Goal: Task Accomplishment & Management: Use online tool/utility

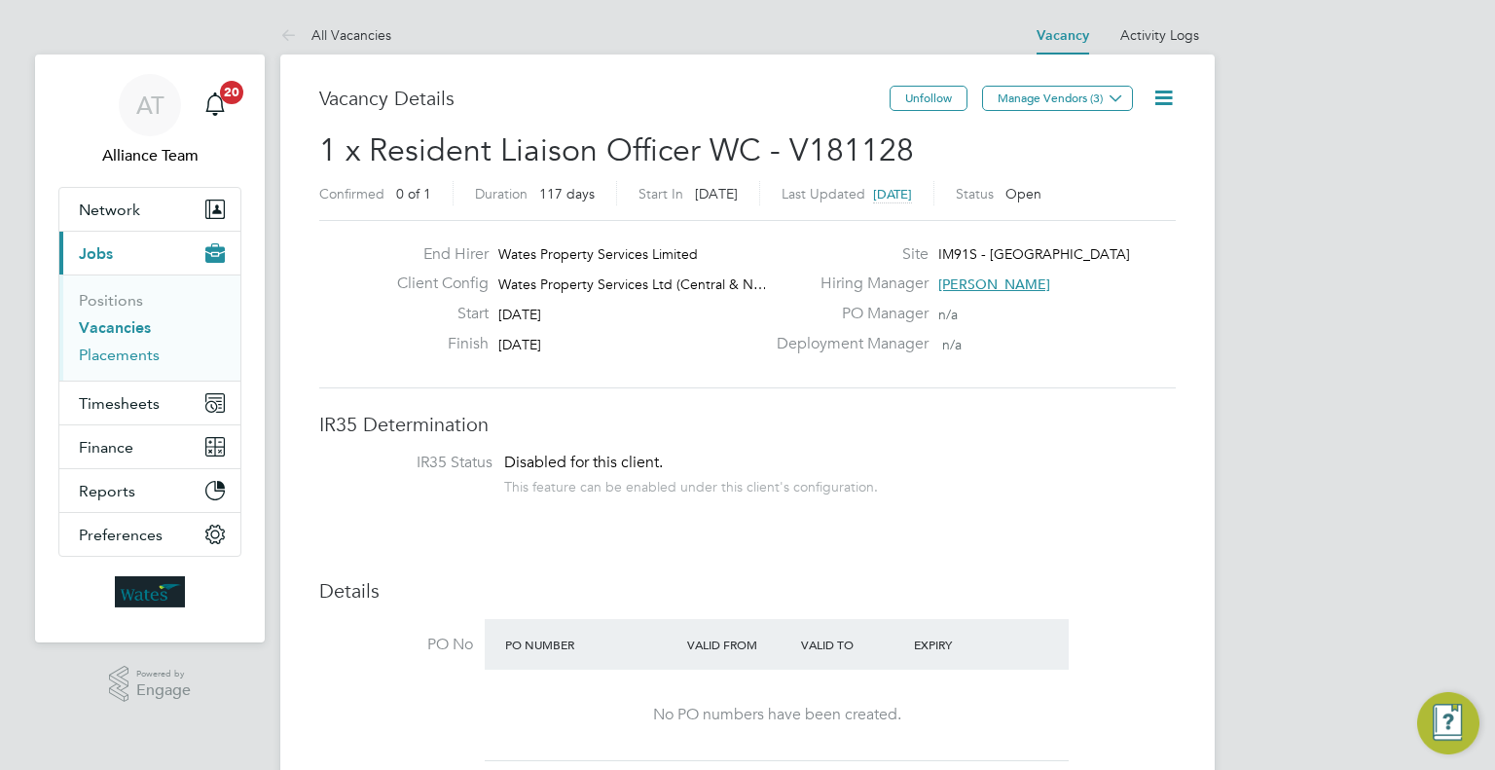
click at [93, 350] on link "Placements" at bounding box center [119, 355] width 81 height 18
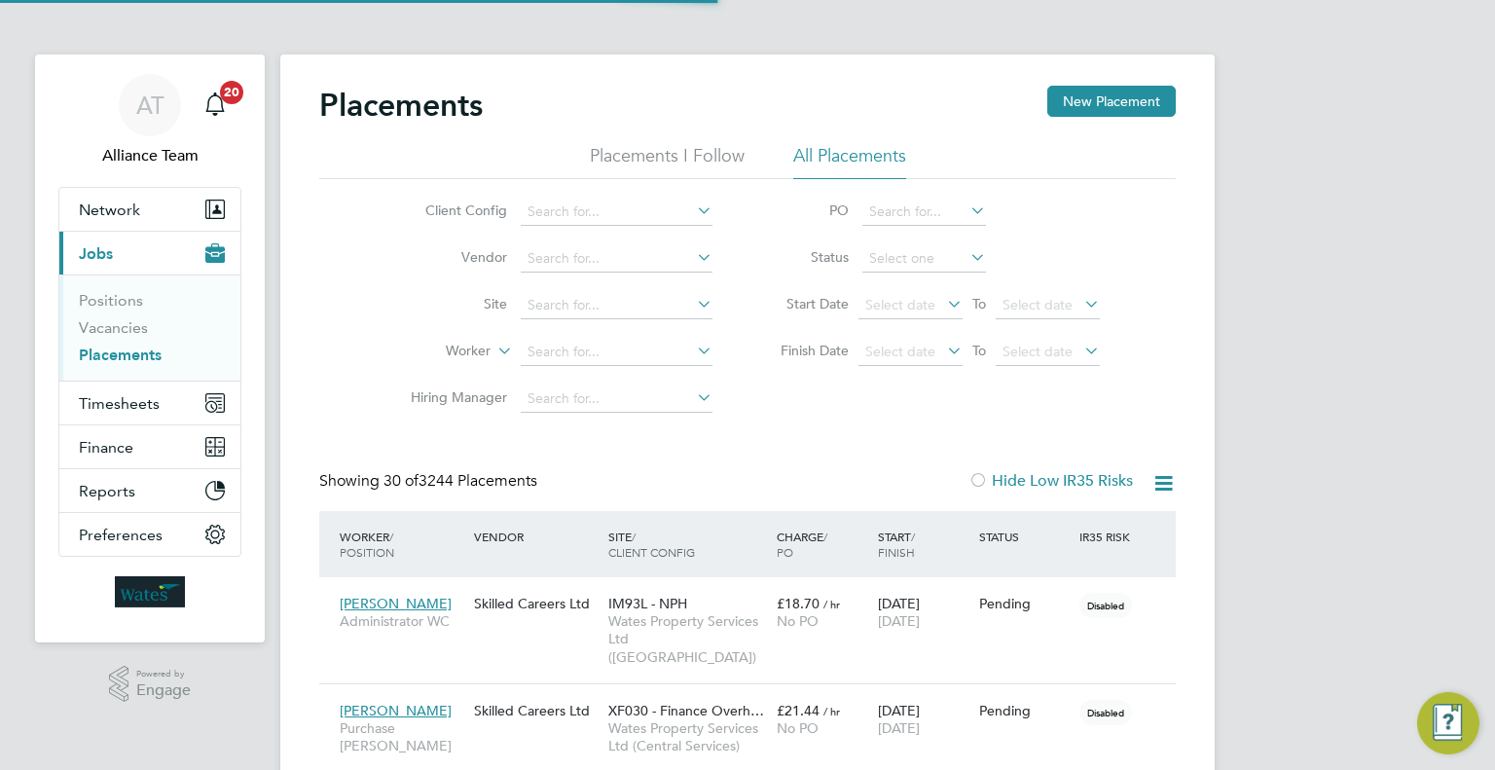
scroll to position [10, 10]
click at [541, 362] on input at bounding box center [617, 352] width 192 height 27
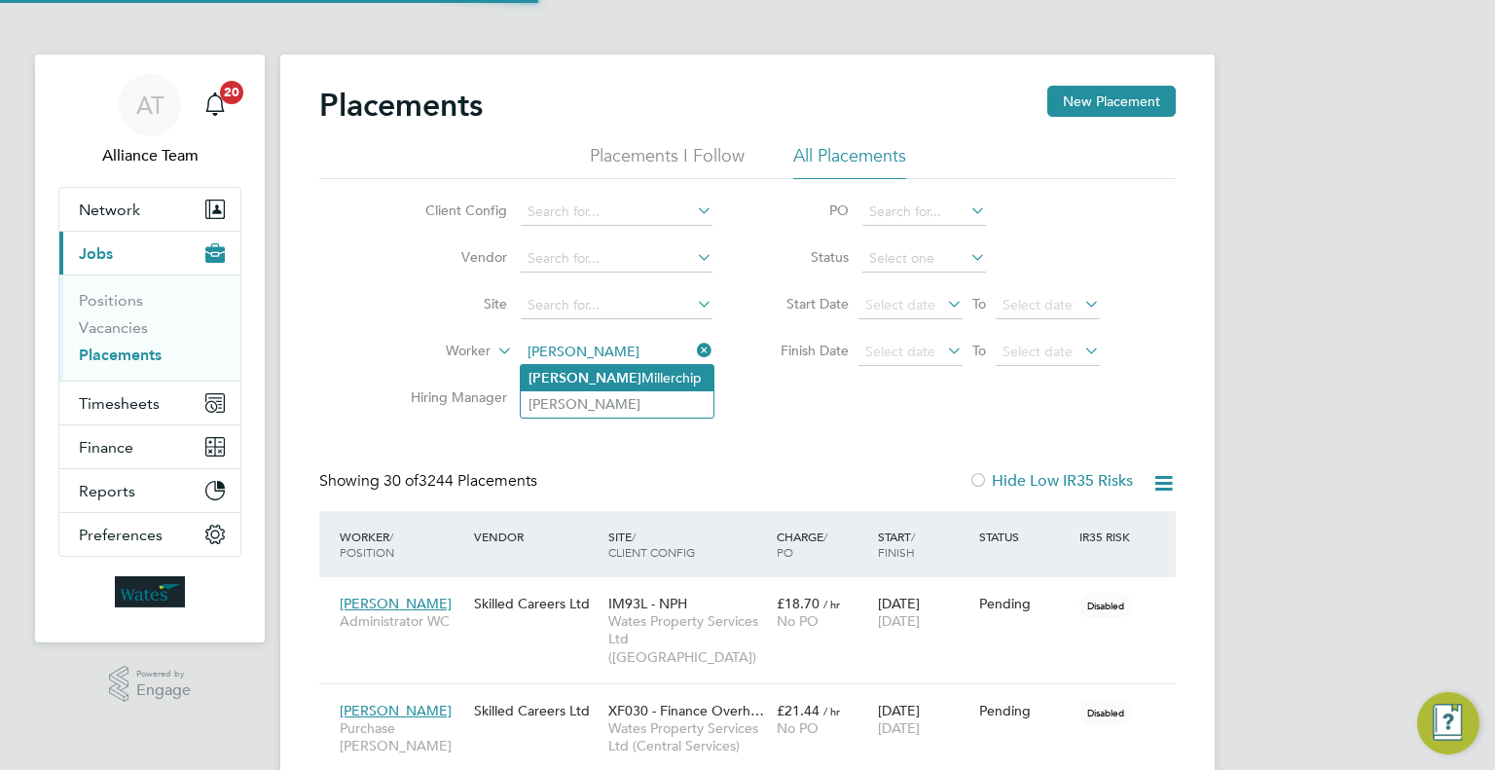
type input "[PERSON_NAME]"
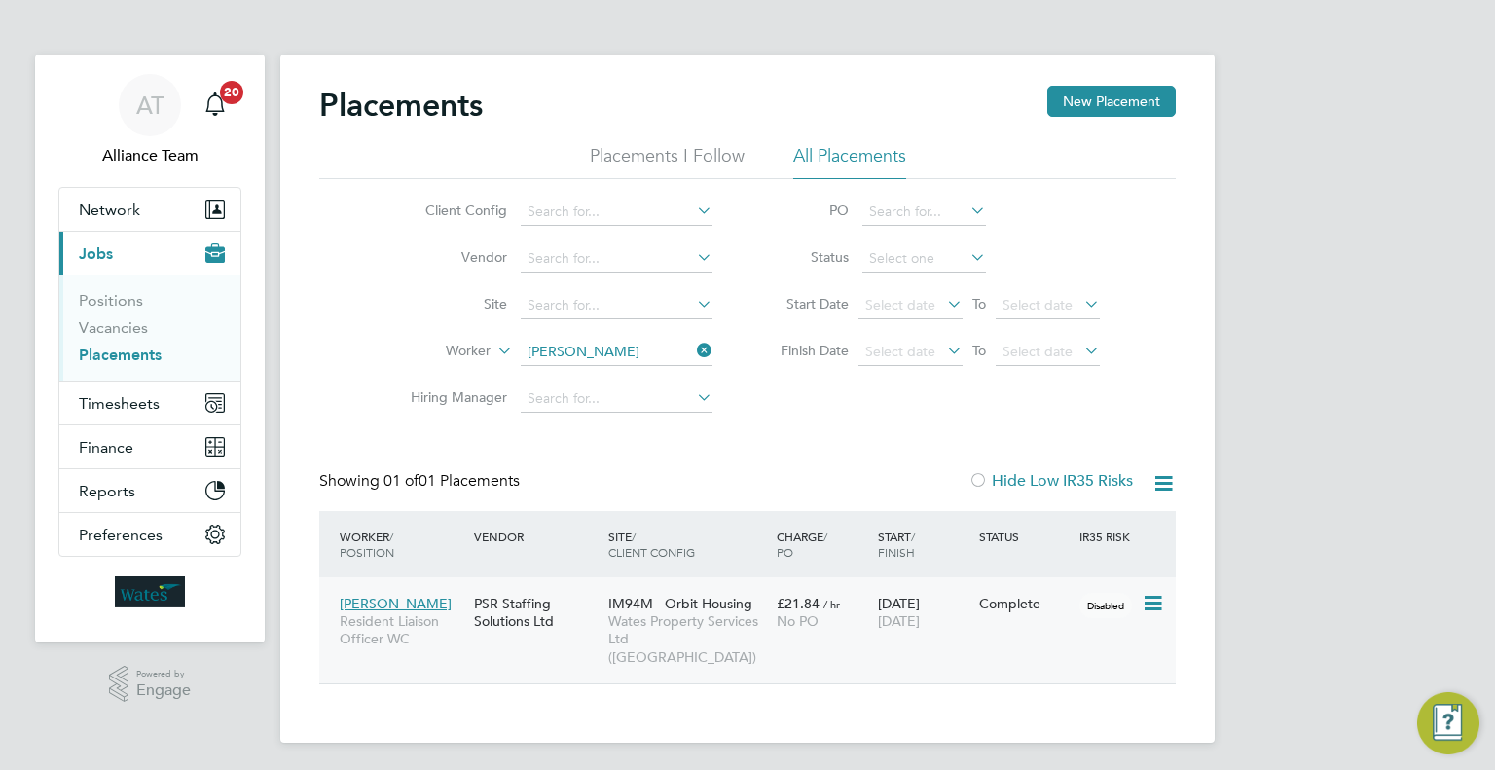
click at [737, 619] on span "Wates Property Services Ltd ([GEOGRAPHIC_DATA])" at bounding box center [688, 639] width 159 height 54
